Goal: Transaction & Acquisition: Book appointment/travel/reservation

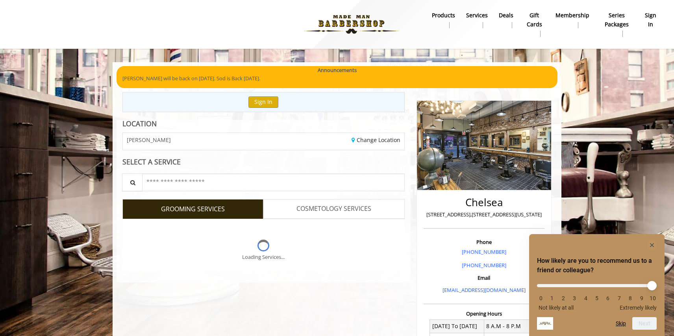
scroll to position [4, 0]
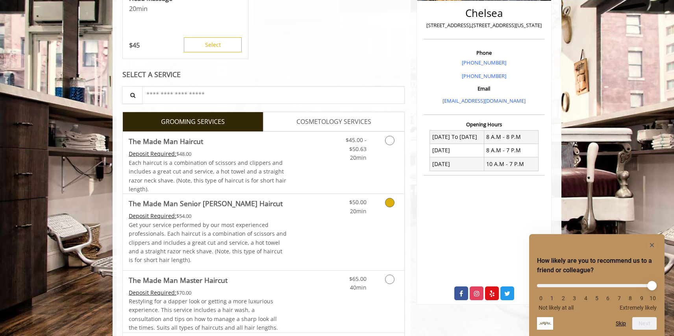
click at [350, 226] on div "$50.00 20min" at bounding box center [369, 232] width 70 height 76
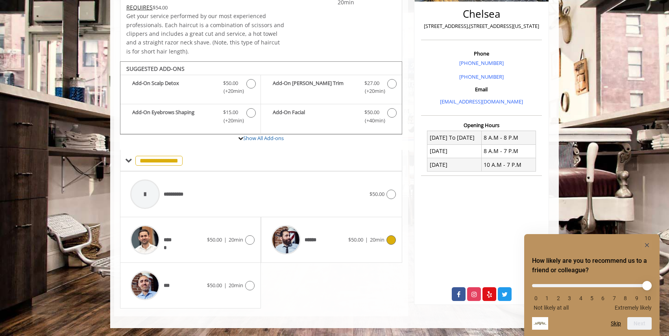
click at [336, 238] on div "******" at bounding box center [307, 239] width 81 height 37
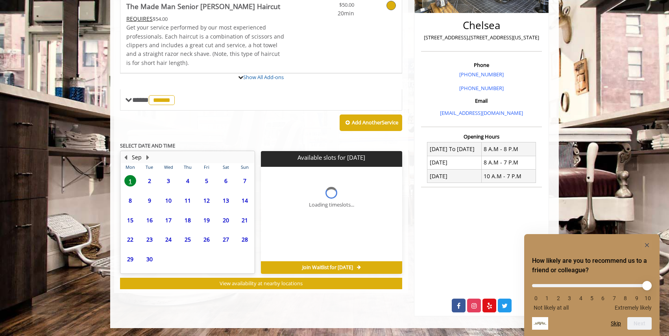
scroll to position [189, 0]
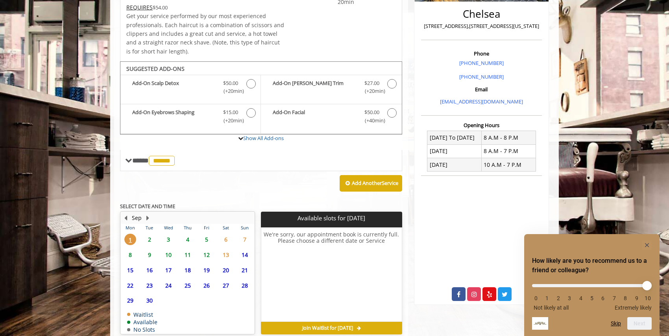
click at [170, 239] on span "3" at bounding box center [169, 239] width 12 height 11
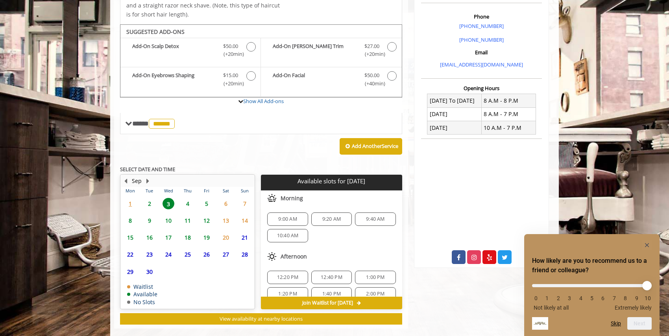
scroll to position [237, 0]
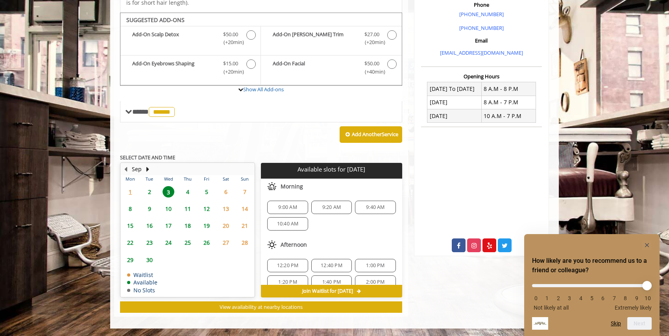
click at [278, 207] on span "9:00 AM" at bounding box center [287, 207] width 18 height 6
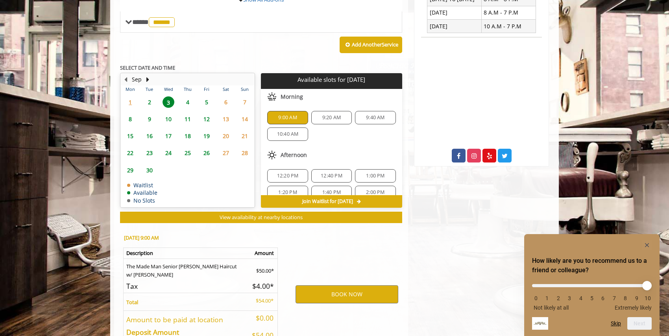
scroll to position [379, 0]
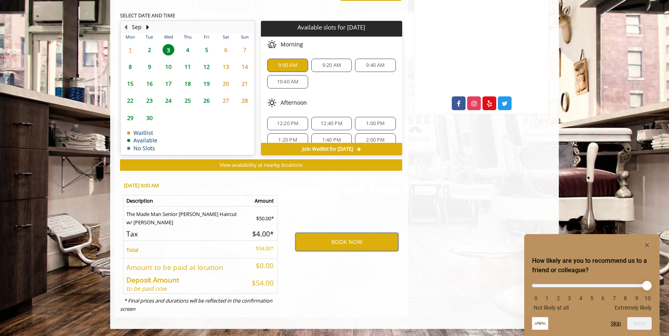
drag, startPoint x: 337, startPoint y: 245, endPoint x: 366, endPoint y: 310, distance: 71.2
click at [366, 309] on div "[DATE] 9:00 AM Description Amount The Made Man Senior [PERSON_NAME] Haircut w/ …" at bounding box center [261, 246] width 294 height 142
click at [346, 248] on button "BOOK NOW" at bounding box center [347, 242] width 103 height 18
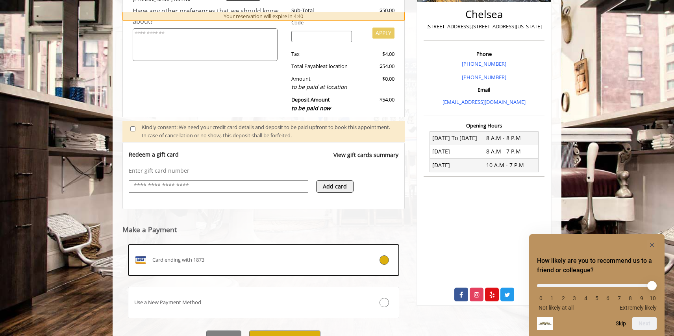
scroll to position [228, 0]
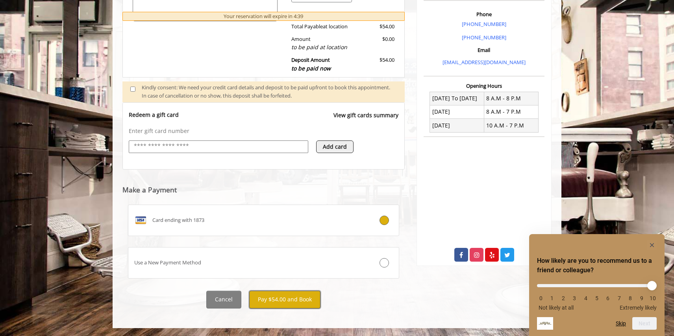
click at [305, 302] on button "Pay $54.00 and Book" at bounding box center [284, 300] width 71 height 18
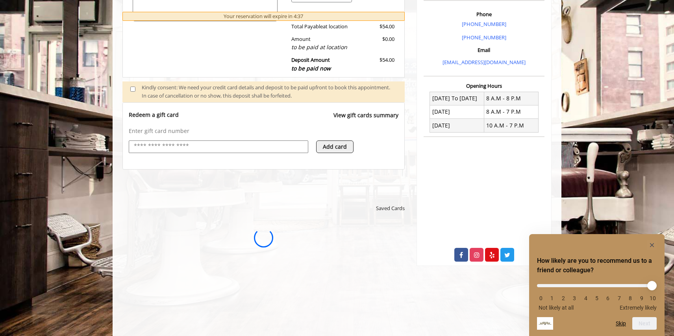
scroll to position [0, 0]
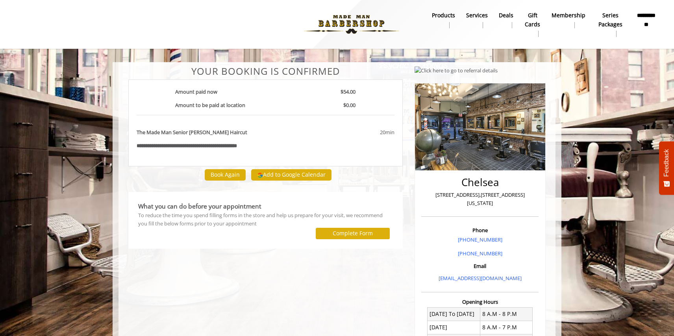
click at [154, 298] on div "**********" at bounding box center [265, 273] width 286 height 415
